Goal: Submit feedback/report problem

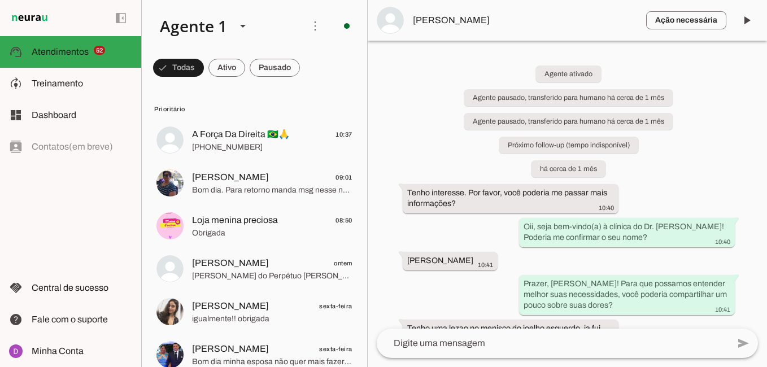
scroll to position [2, 0]
